Goal: Information Seeking & Learning: Compare options

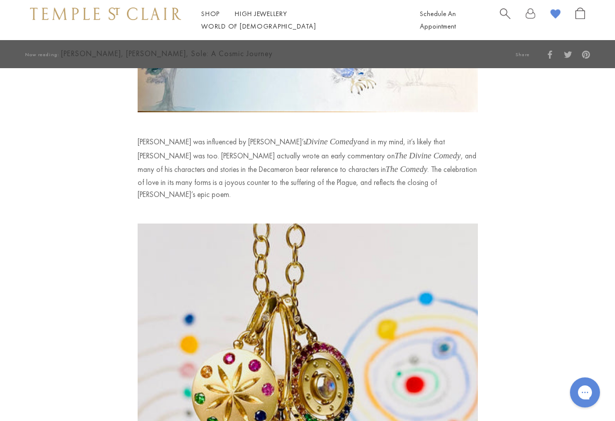
scroll to position [3099, 0]
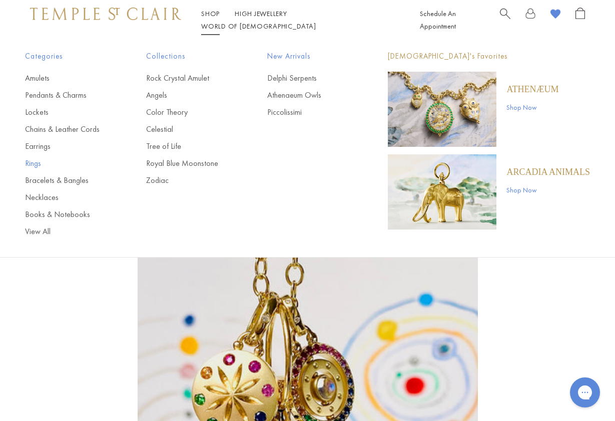
click at [35, 164] on link "Rings" at bounding box center [65, 163] width 81 height 11
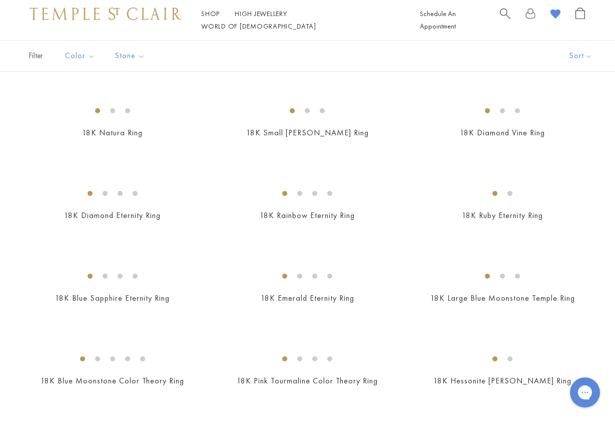
scroll to position [813, 0]
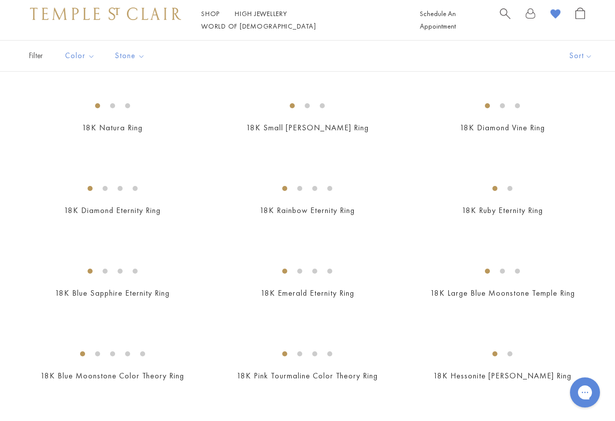
click at [0, 0] on img at bounding box center [0, 0] width 0 height 0
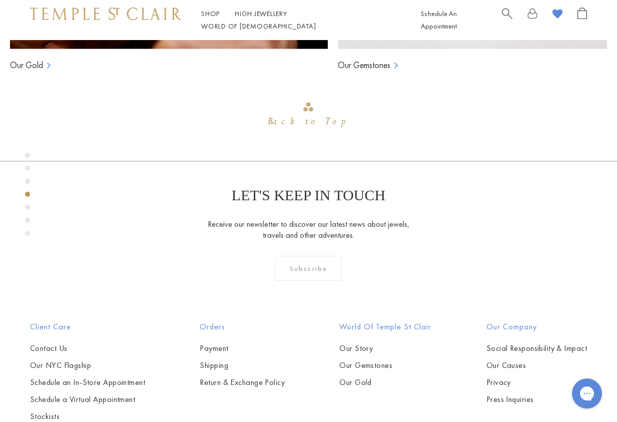
scroll to position [695, 0]
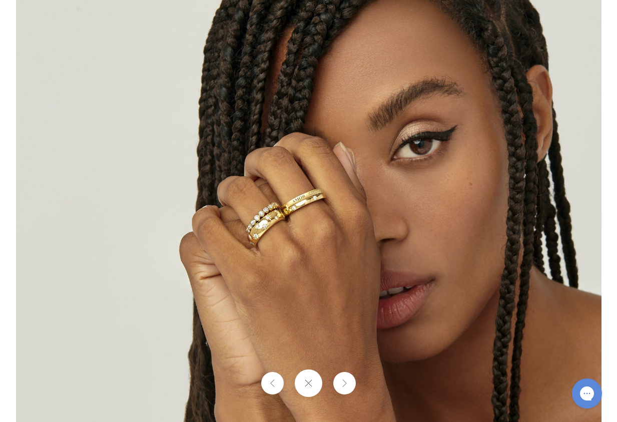
click at [125, 241] on img at bounding box center [309, 211] width 586 height 586
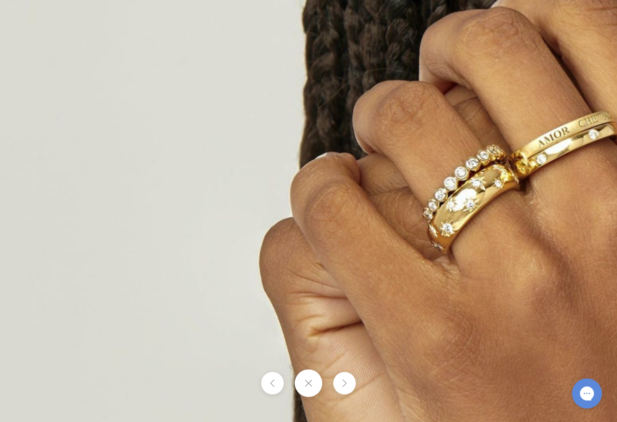
click at [311, 379] on button at bounding box center [309, 383] width 28 height 28
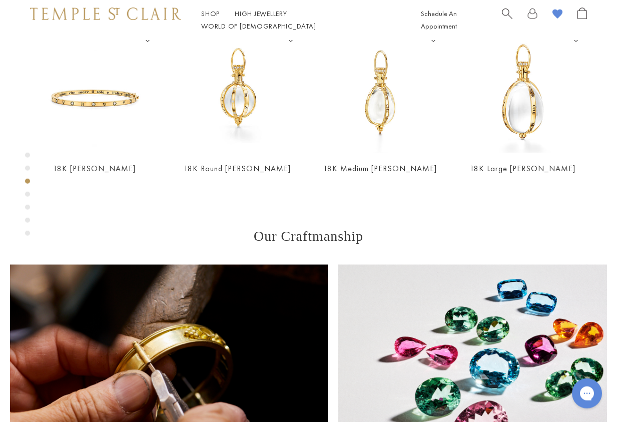
scroll to position [407, 0]
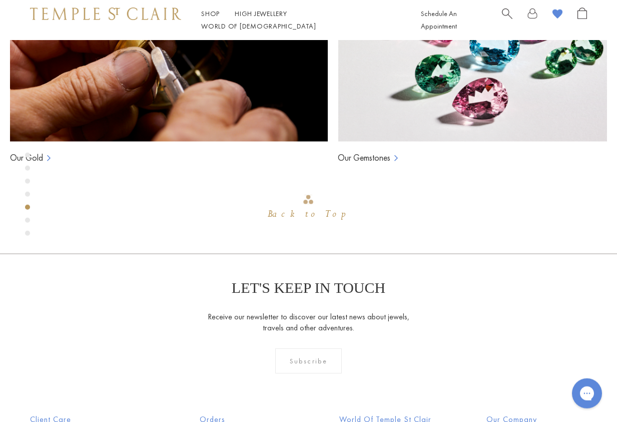
scroll to position [960, 0]
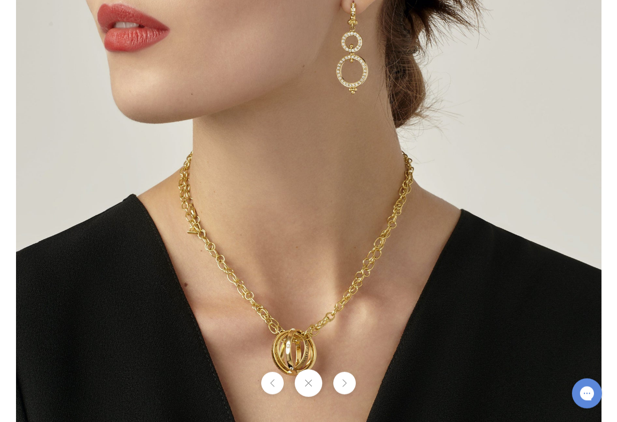
click at [267, 381] on button at bounding box center [272, 383] width 23 height 23
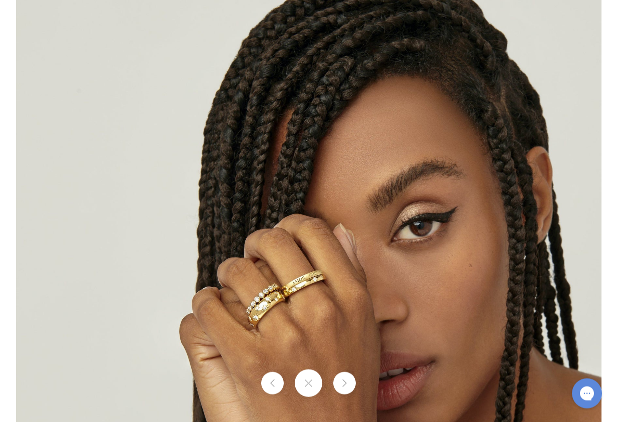
click at [312, 387] on button at bounding box center [309, 383] width 28 height 28
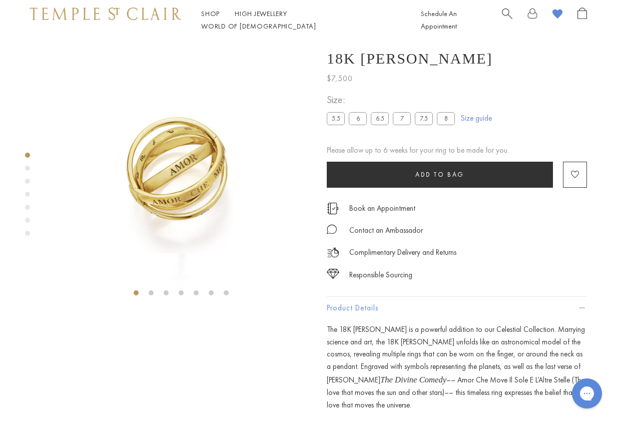
scroll to position [0, 0]
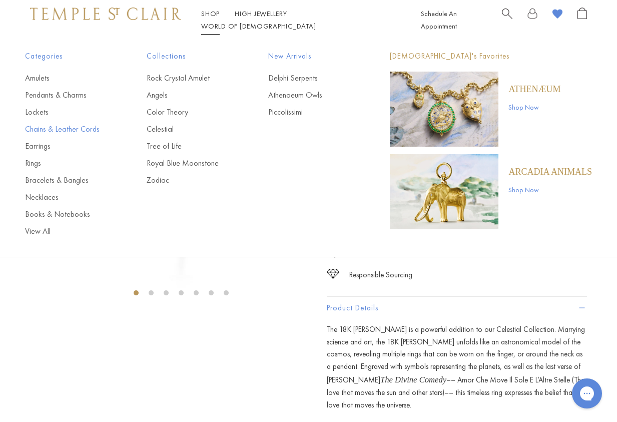
click at [37, 124] on link "Chains & Leather Cords" at bounding box center [66, 129] width 82 height 11
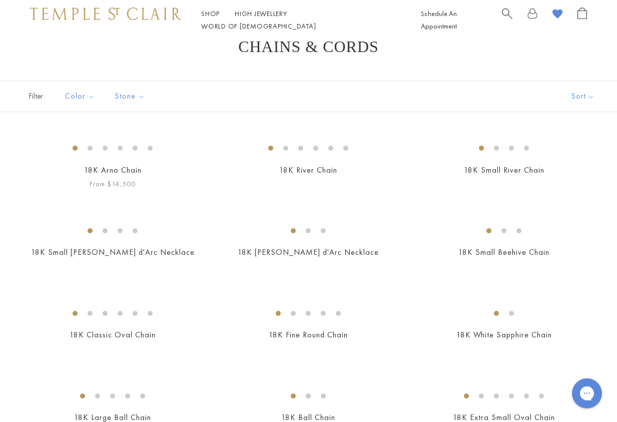
scroll to position [29, 0]
click at [0, 0] on img at bounding box center [0, 0] width 0 height 0
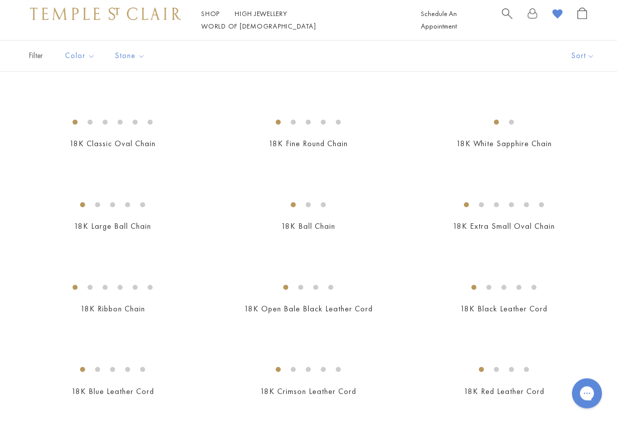
scroll to position [282, 0]
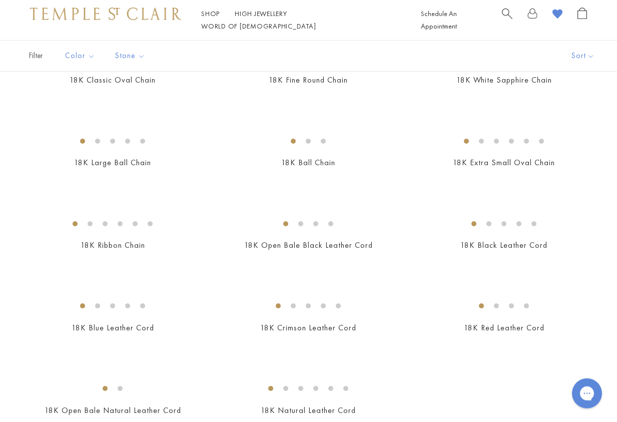
click at [0, 0] on img at bounding box center [0, 0] width 0 height 0
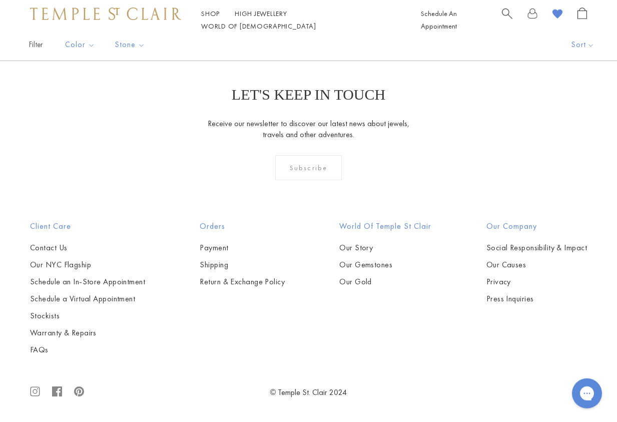
scroll to position [771, 0]
click at [0, 0] on img at bounding box center [0, 0] width 0 height 0
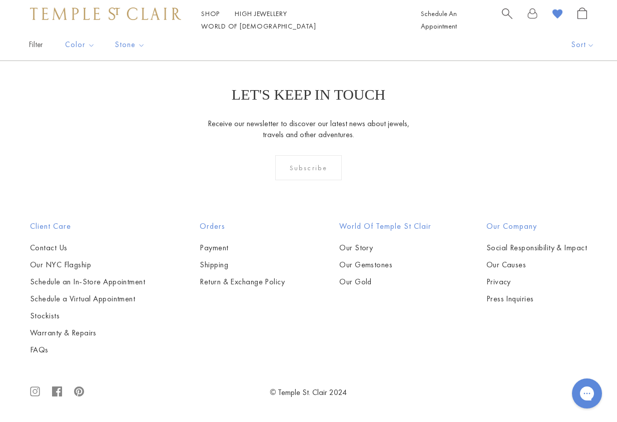
click at [0, 0] on img at bounding box center [0, 0] width 0 height 0
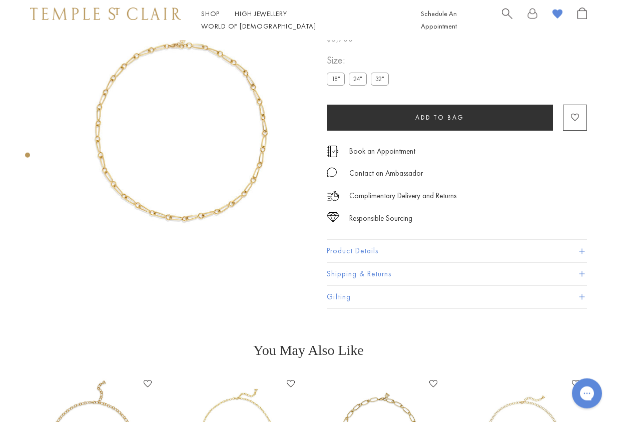
click at [395, 247] on button "Product Details" at bounding box center [457, 251] width 260 height 23
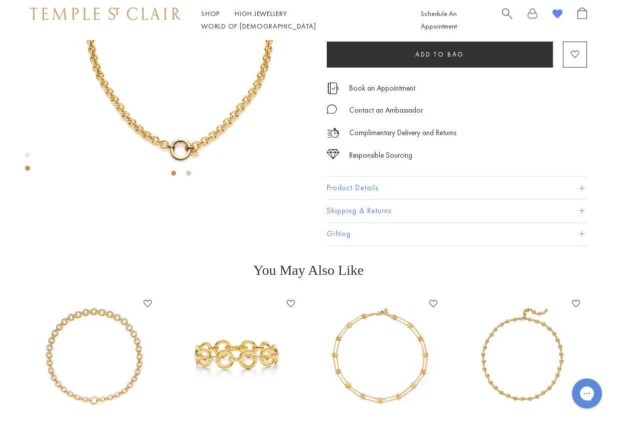
scroll to position [110, 0]
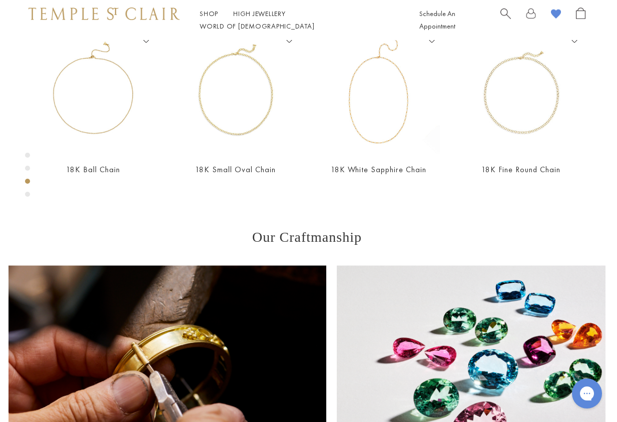
scroll to position [355, 2]
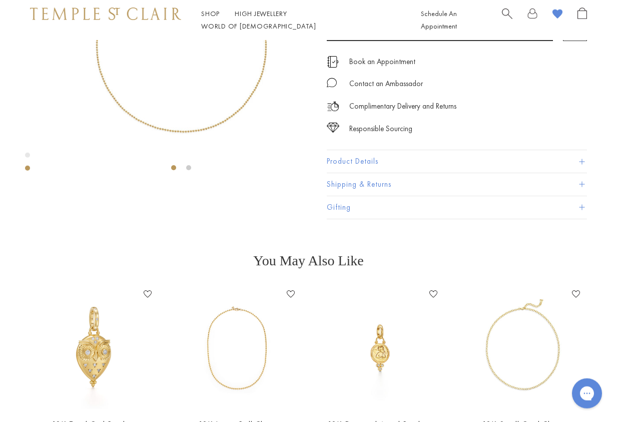
scroll to position [133, 0]
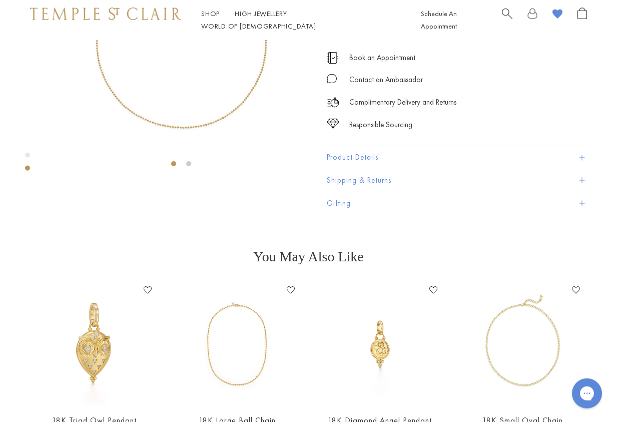
click at [338, 169] on button "Product Details" at bounding box center [457, 157] width 260 height 23
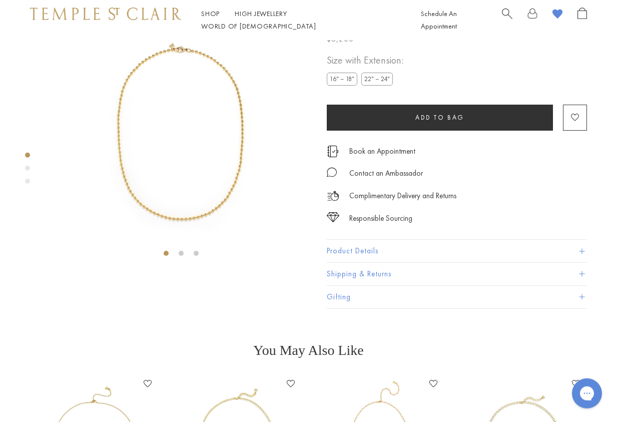
click at [341, 262] on button "Product Details" at bounding box center [457, 251] width 260 height 23
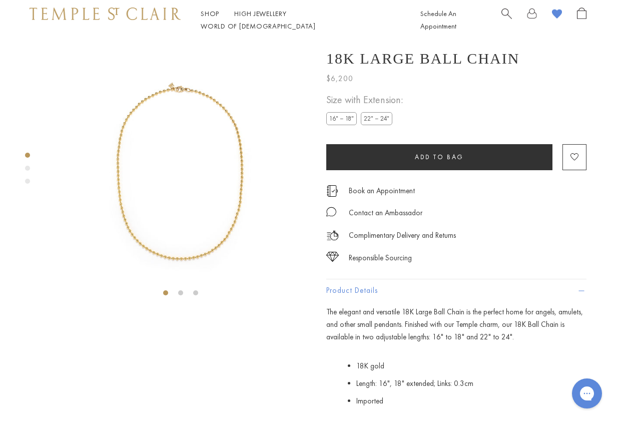
scroll to position [0, 1]
